Goal: Information Seeking & Learning: Check status

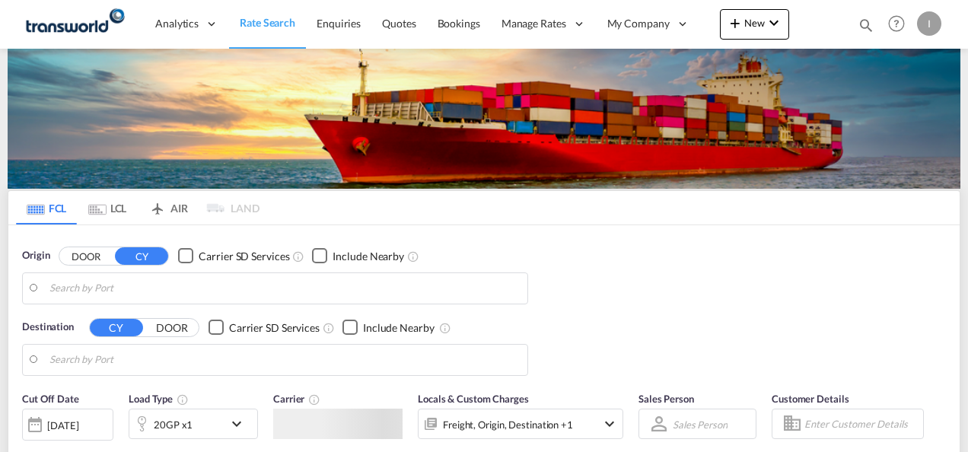
type input "Mundra, INMUN"
type input "[GEOGRAPHIC_DATA], [GEOGRAPHIC_DATA]"
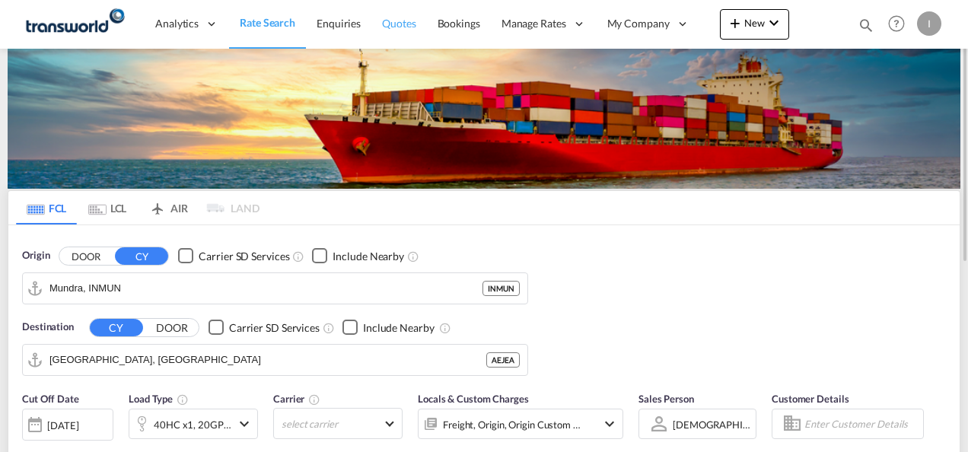
click at [390, 26] on span "Quotes" at bounding box center [398, 23] width 33 height 13
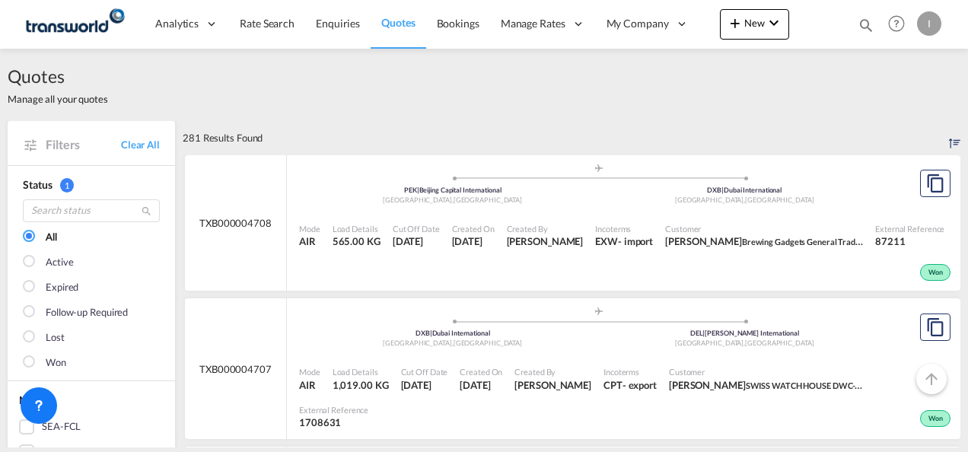
scroll to position [143, 0]
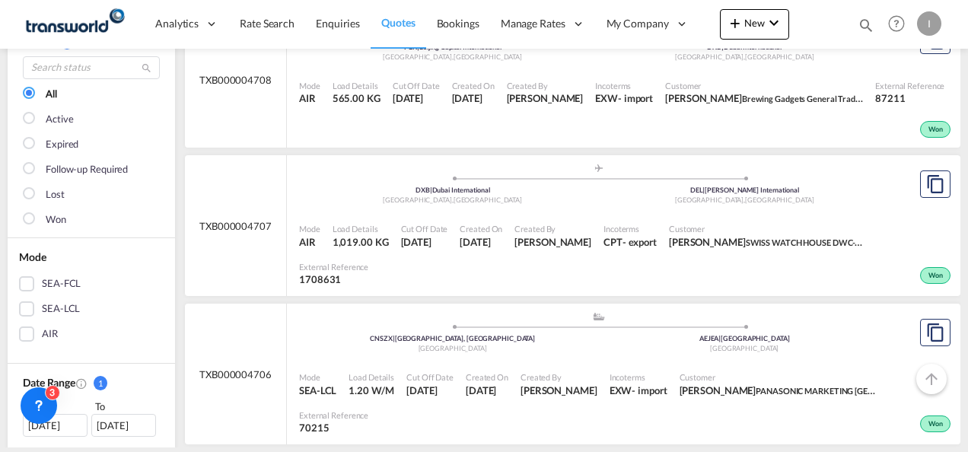
click at [559, 209] on div ".a{fill:#aaa8ad;} .a{fill:#aaa8ad;} DXB | [GEOGRAPHIC_DATA] , [GEOGRAPHIC_DATA]…" at bounding box center [598, 186] width 599 height 46
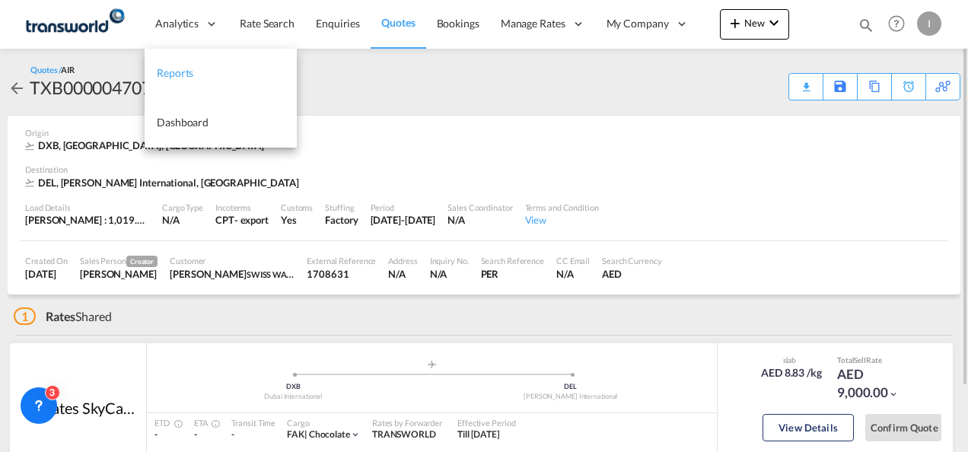
click at [175, 73] on span "Reports" at bounding box center [175, 72] width 37 height 13
